Goal: Task Accomplishment & Management: Use online tool/utility

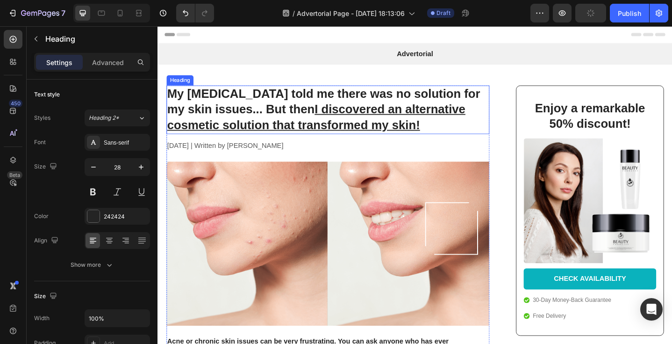
click at [317, 102] on h1 "My [MEDICAL_DATA] told me there was no solution for my skin issues... But then …" at bounding box center [343, 117] width 352 height 53
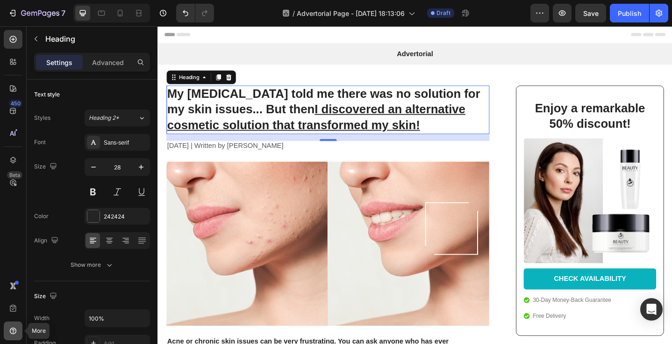
click at [14, 332] on icon at bounding box center [12, 330] width 9 height 9
click at [10, 246] on div "450 Beta" at bounding box center [13, 153] width 19 height 246
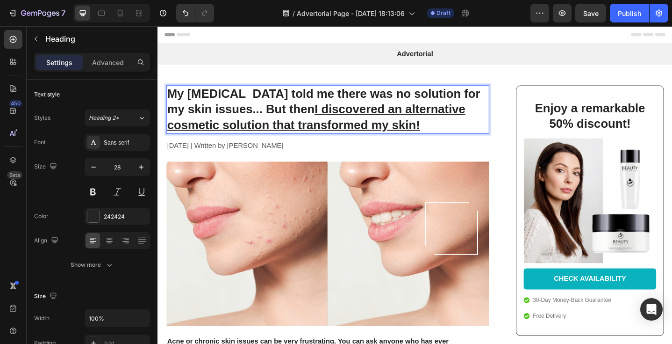
click at [455, 129] on p "My [MEDICAL_DATA] told me there was no solution for my skin issues... But then …" at bounding box center [343, 117] width 350 height 51
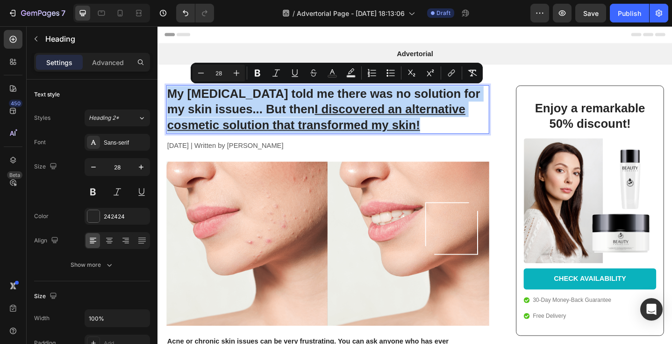
drag, startPoint x: 451, startPoint y: 134, endPoint x: 171, endPoint y: 102, distance: 281.4
click at [171, 102] on p "My [MEDICAL_DATA] told me there was no solution for my skin issues... But then …" at bounding box center [343, 117] width 350 height 51
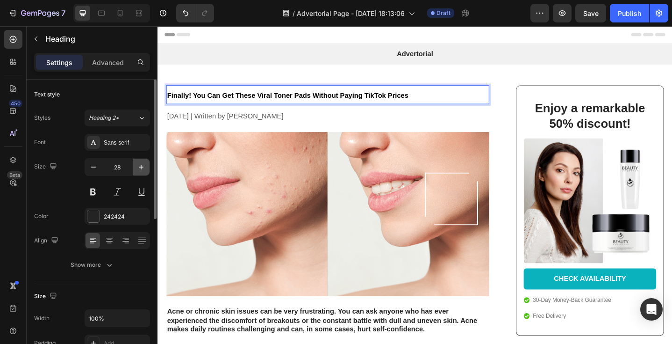
click at [139, 165] on icon "button" at bounding box center [141, 166] width 9 height 9
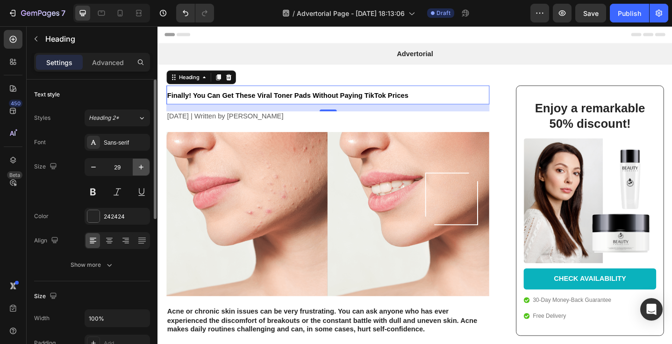
click at [139, 165] on icon "button" at bounding box center [141, 166] width 9 height 9
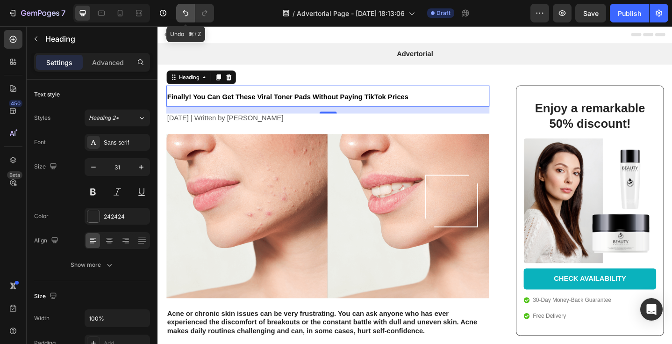
click at [184, 13] on icon "Undo/Redo" at bounding box center [186, 13] width 6 height 6
click at [127, 16] on div at bounding box center [120, 13] width 15 height 15
type input "24"
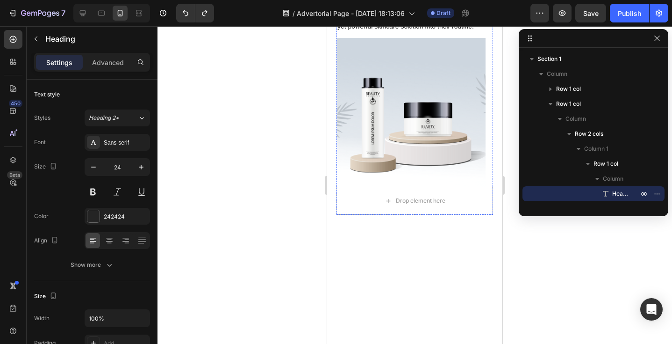
scroll to position [1814, 0]
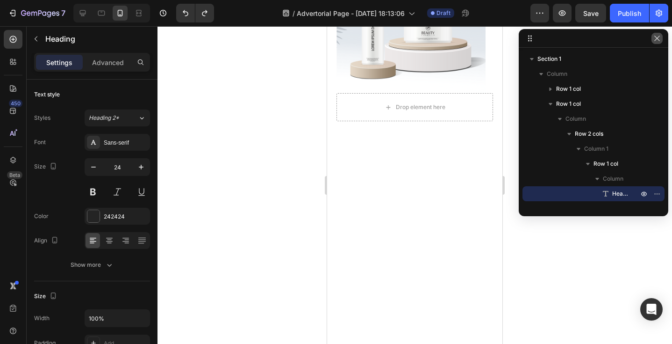
click at [657, 37] on icon "button" at bounding box center [657, 38] width 7 height 7
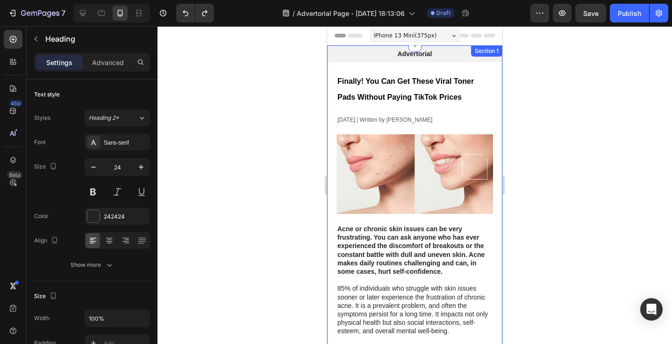
scroll to position [0, 0]
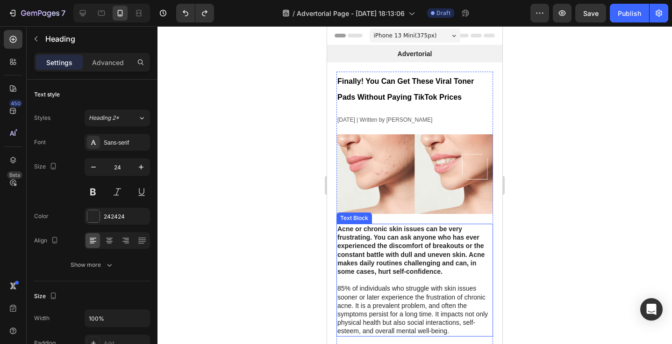
click at [426, 251] on strong "Acne or chronic skin issues can be very frustrating. You can ask anyone who has…" at bounding box center [411, 250] width 147 height 50
